Goal: Information Seeking & Learning: Learn about a topic

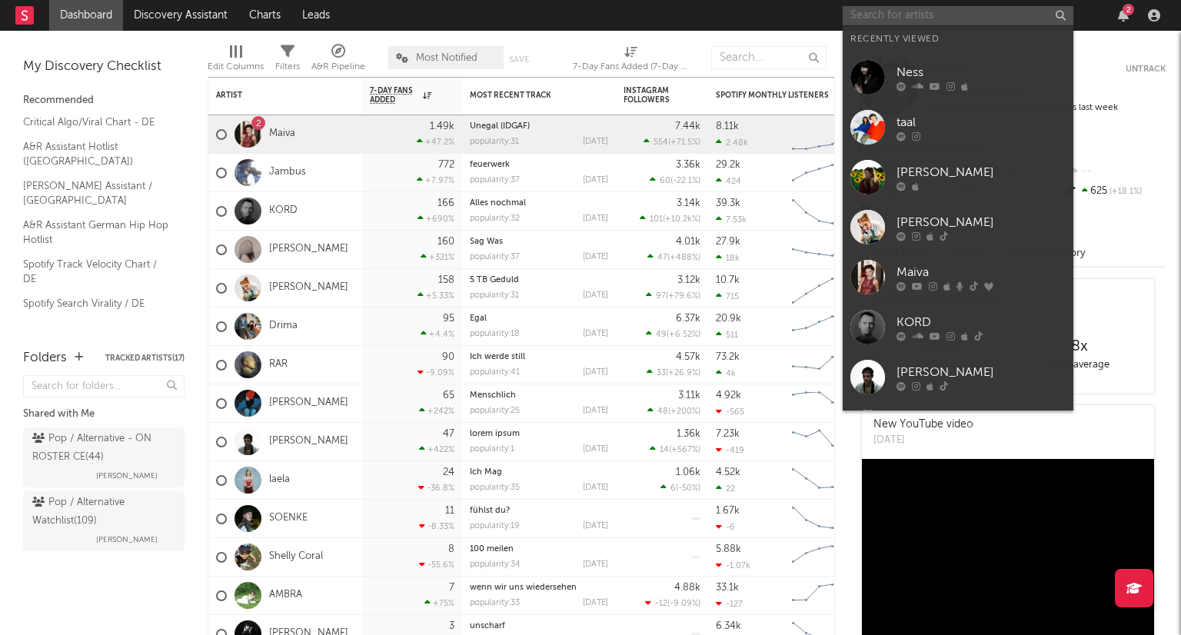
click at [851, 11] on input "text" at bounding box center [958, 15] width 231 height 19
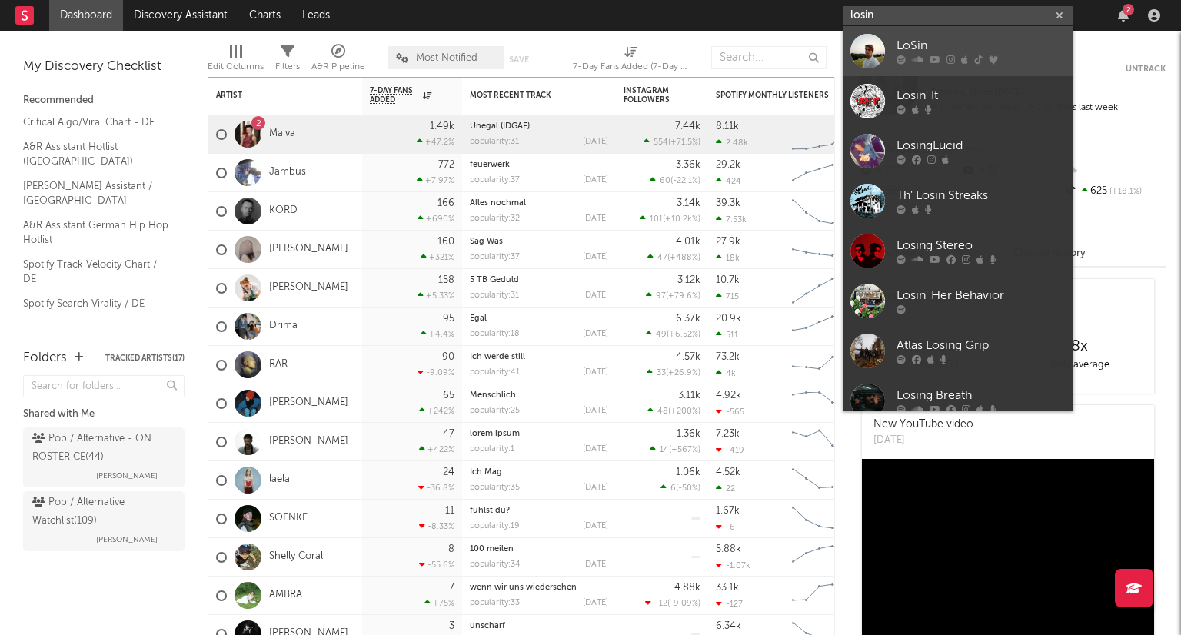
type input "losin"
click at [906, 58] on div at bounding box center [981, 59] width 169 height 9
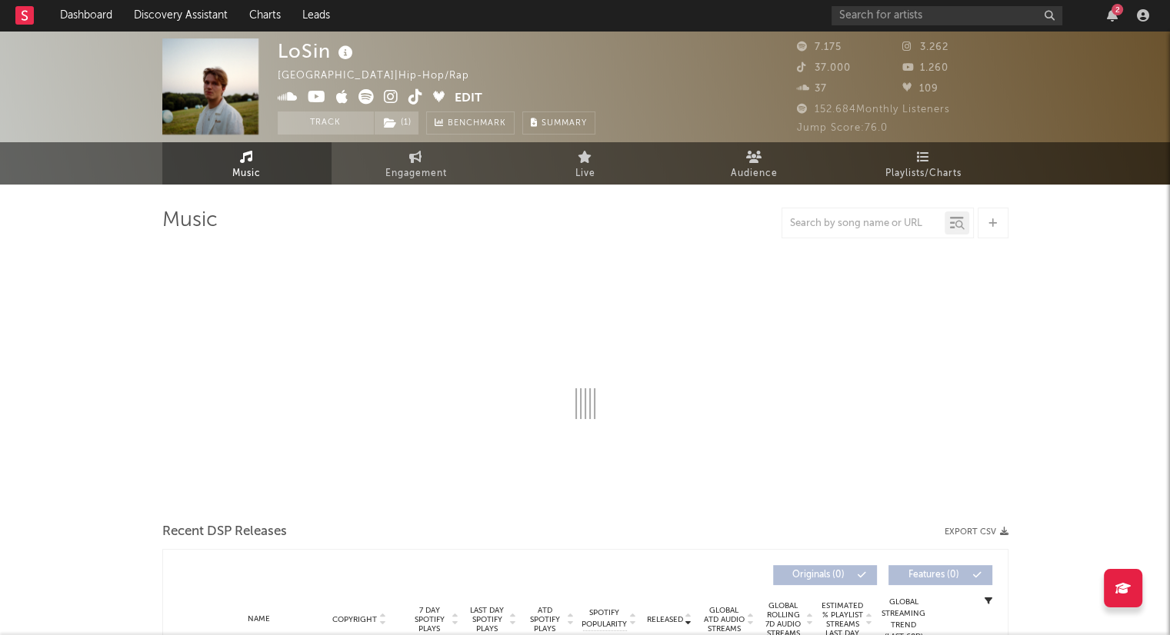
select select "6m"
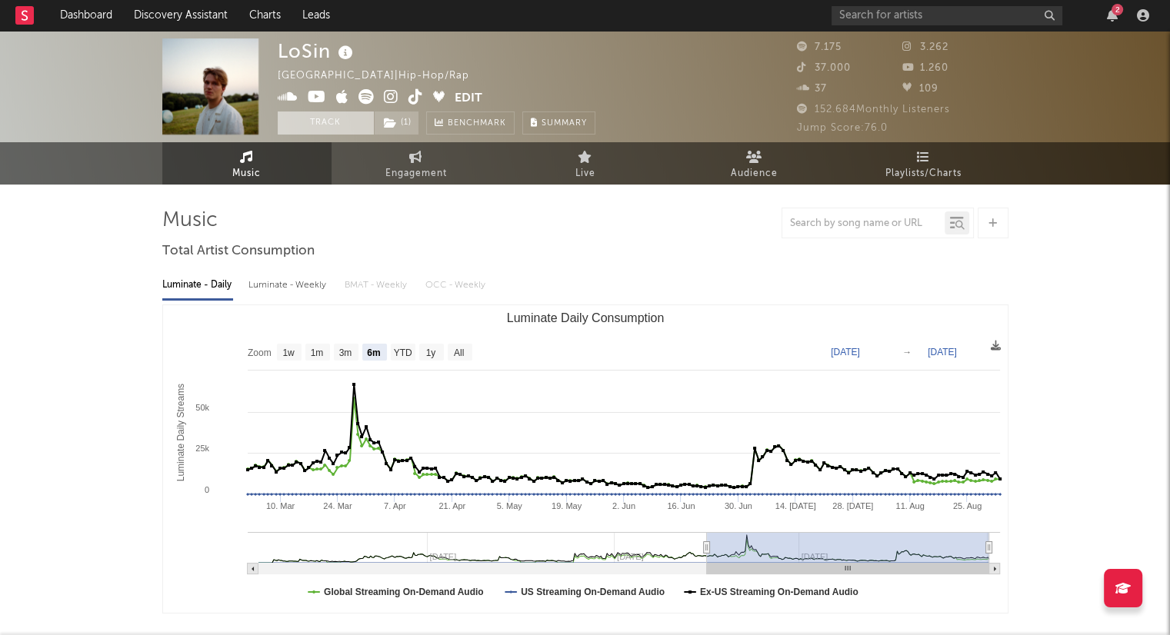
click at [332, 126] on button "Track" at bounding box center [326, 123] width 96 height 23
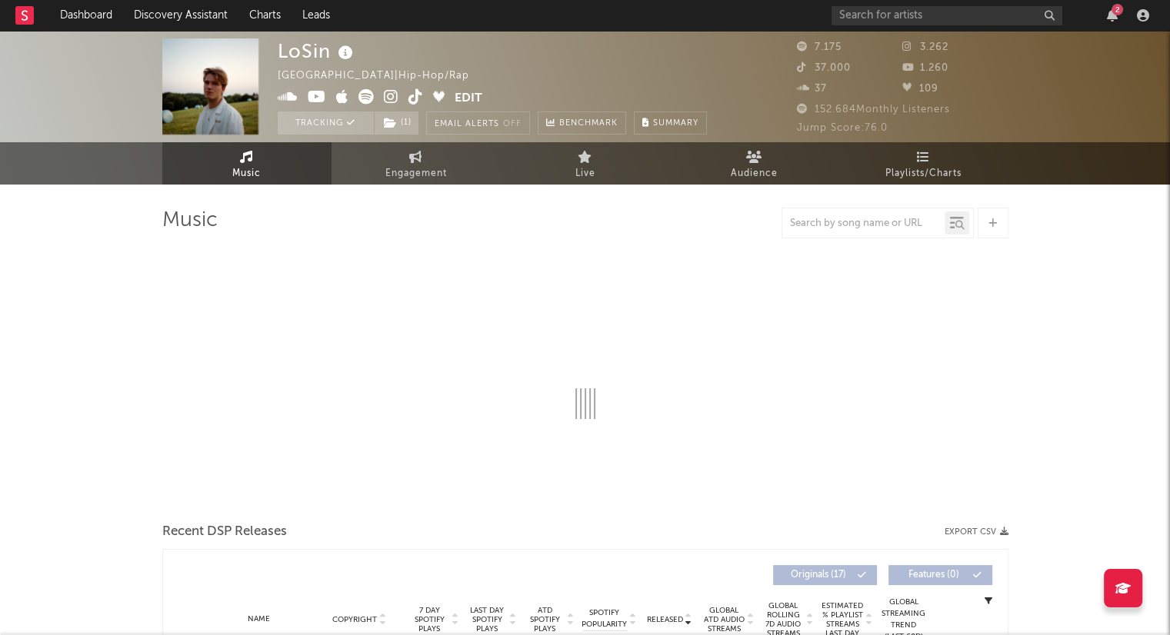
select select "6m"
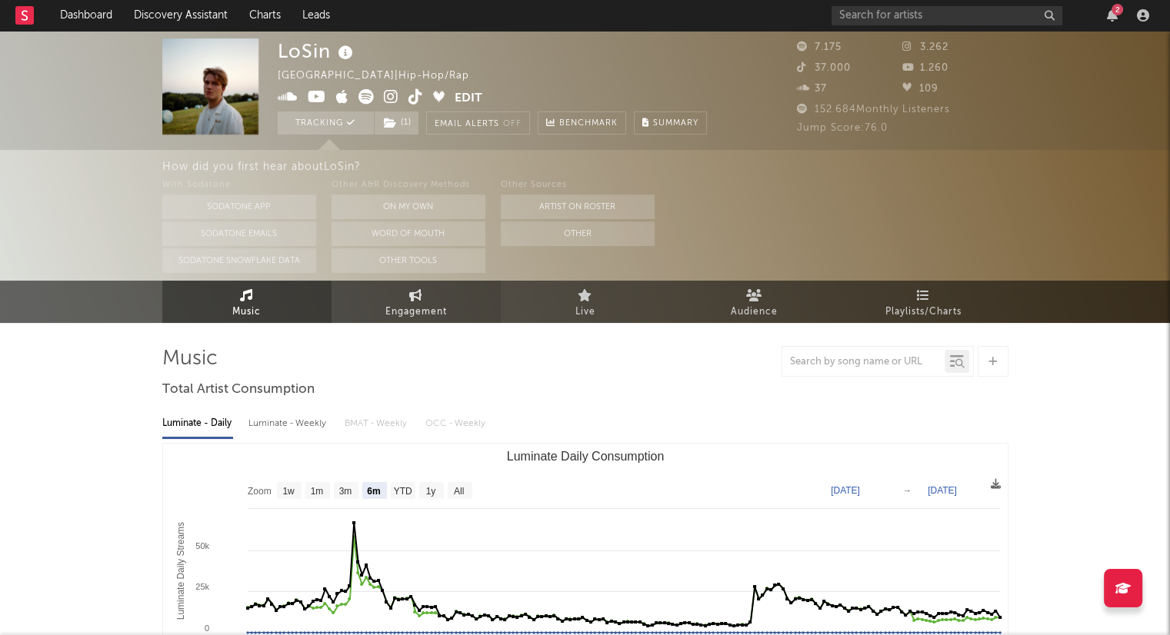
click at [435, 307] on span "Engagement" at bounding box center [416, 312] width 62 height 18
select select "1w"
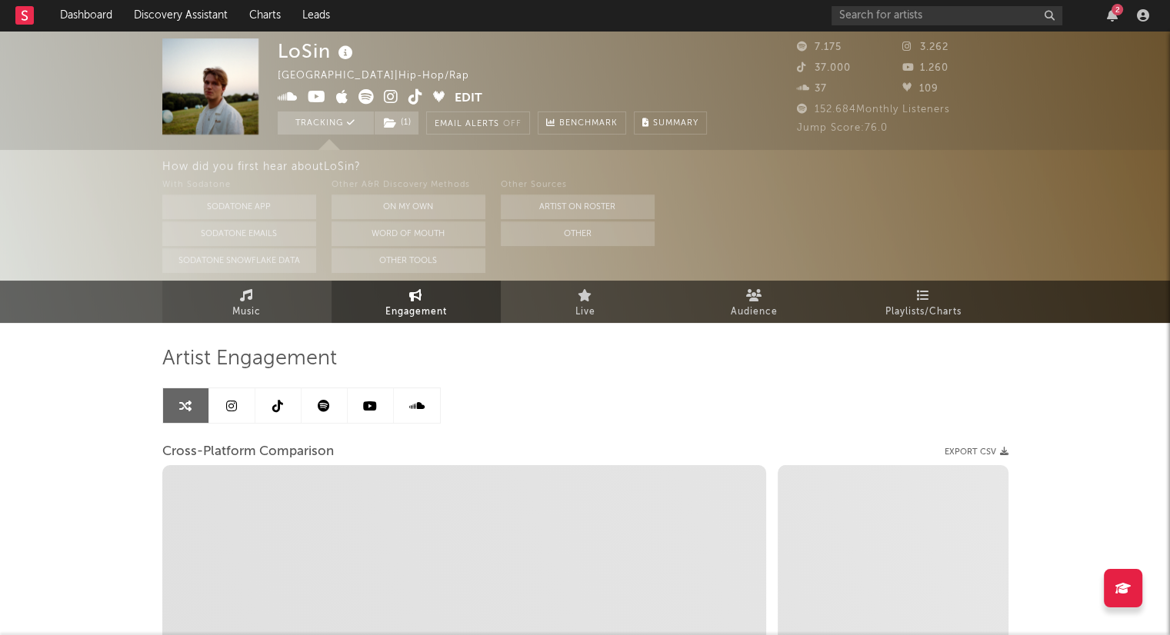
click at [305, 289] on link "Music" at bounding box center [246, 302] width 169 height 42
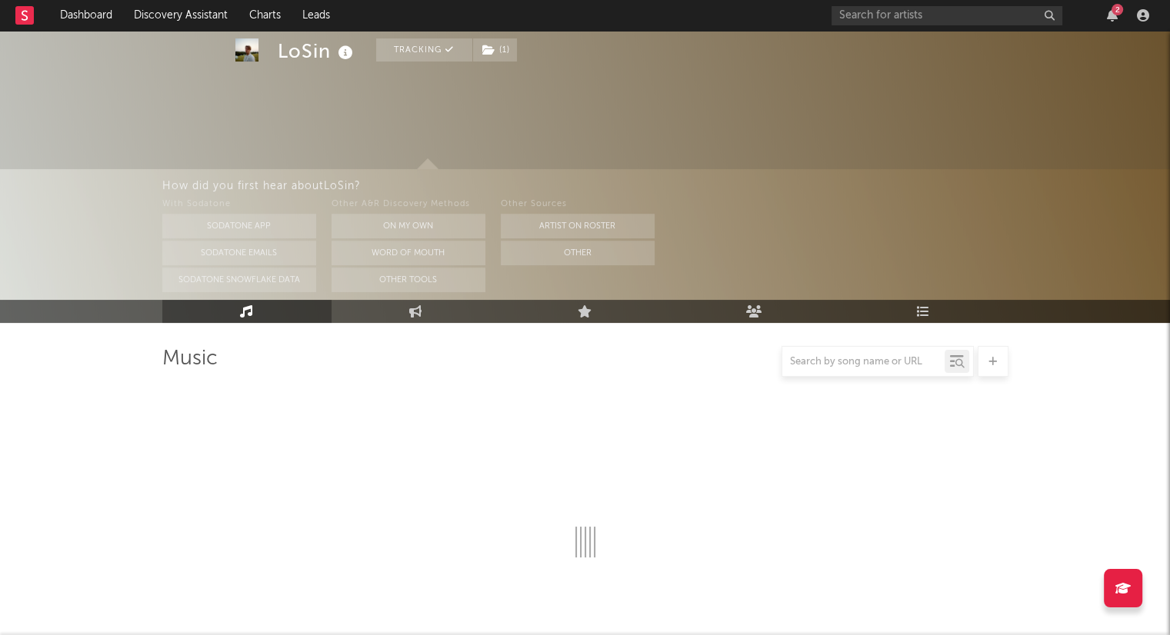
select select "6m"
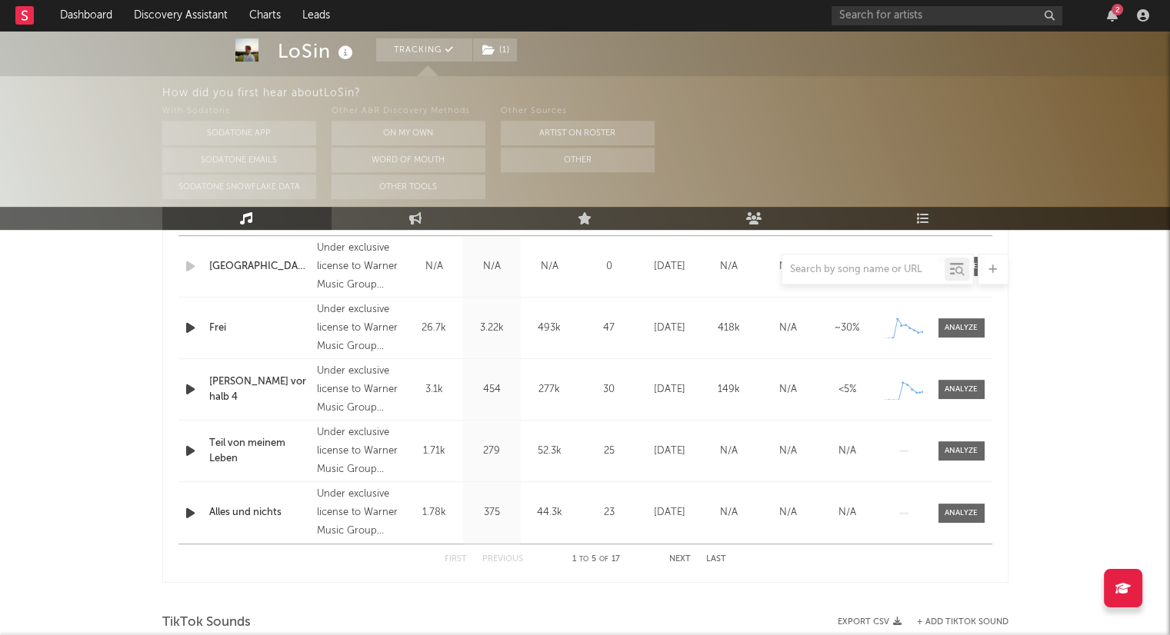
scroll to position [671, 0]
click at [681, 555] on button "Next" at bounding box center [680, 559] width 22 height 8
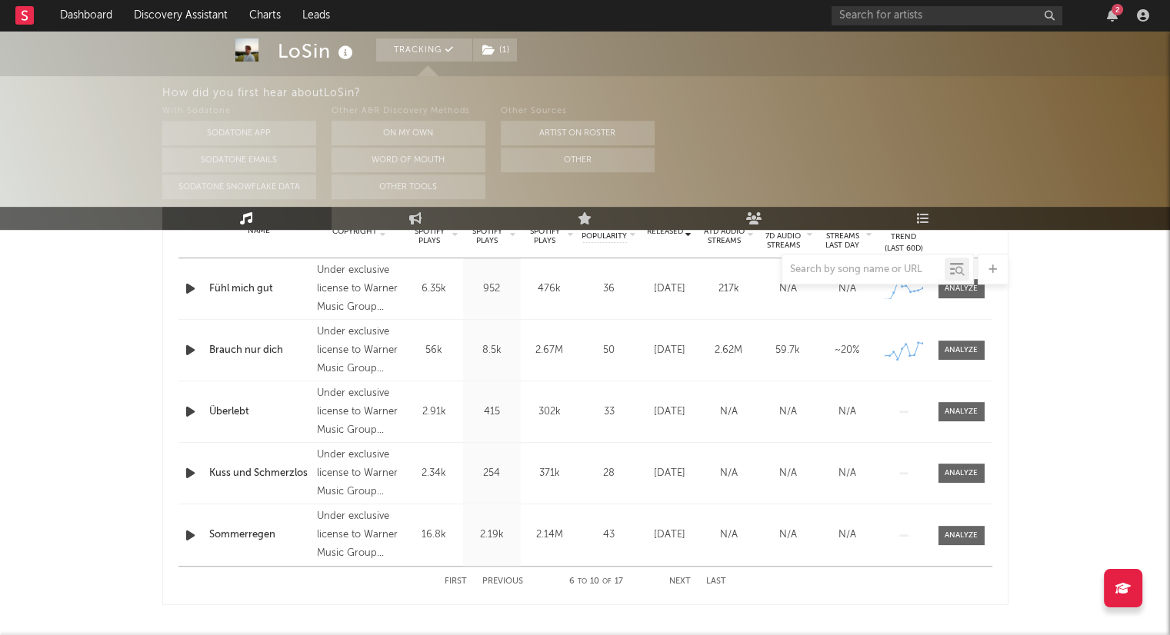
scroll to position [655, 0]
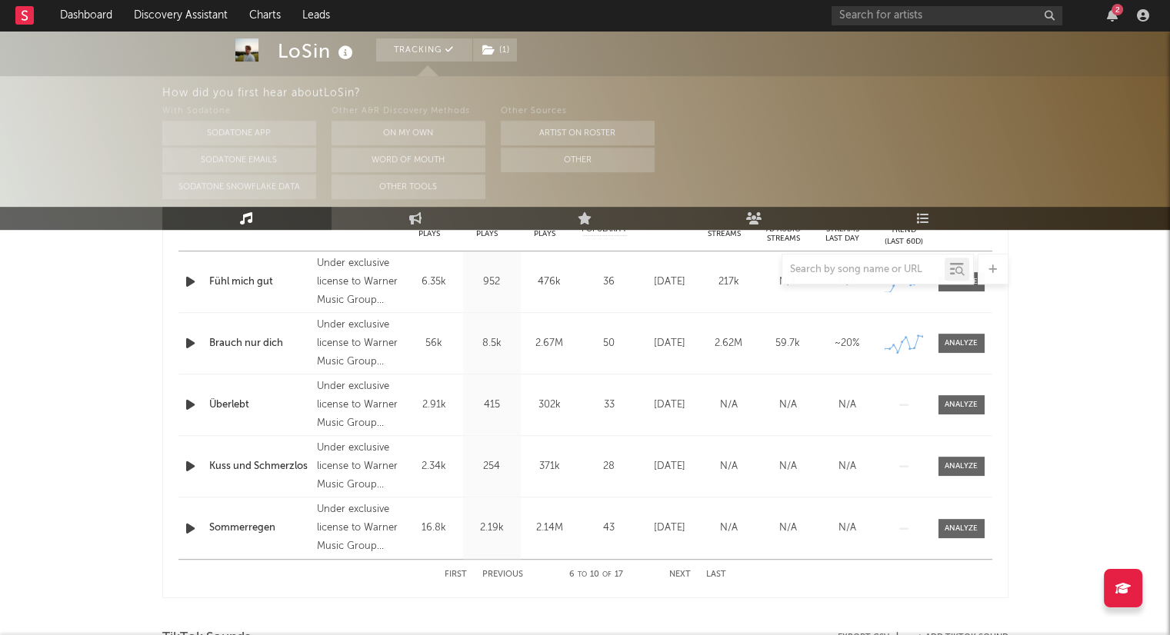
click at [458, 576] on button "First" at bounding box center [456, 575] width 22 height 8
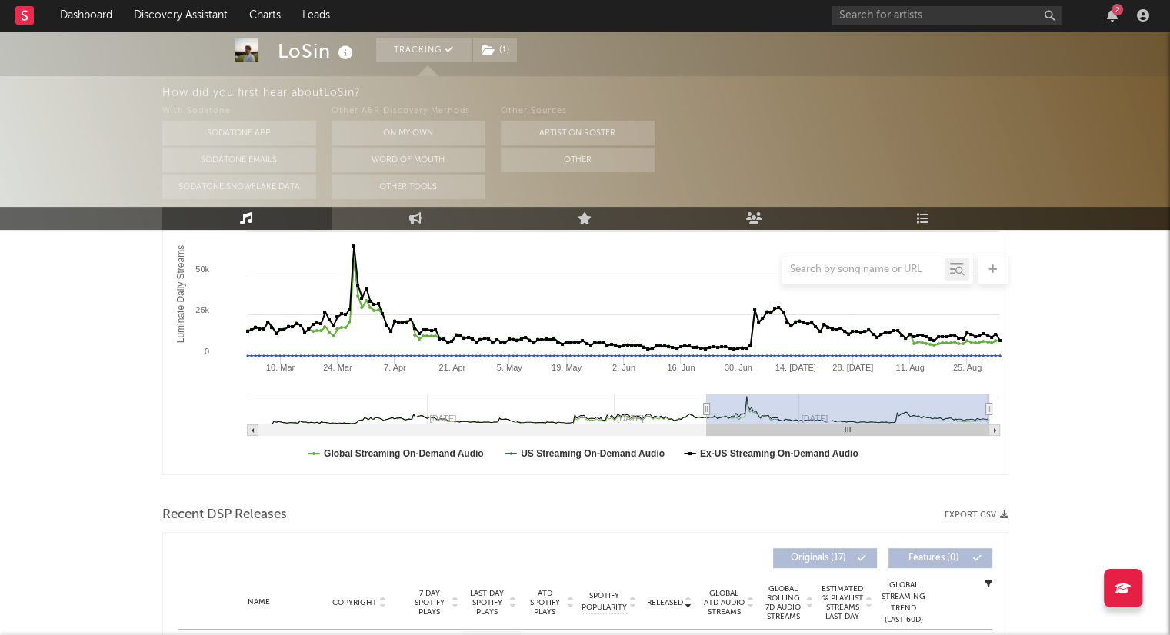
scroll to position [272, 0]
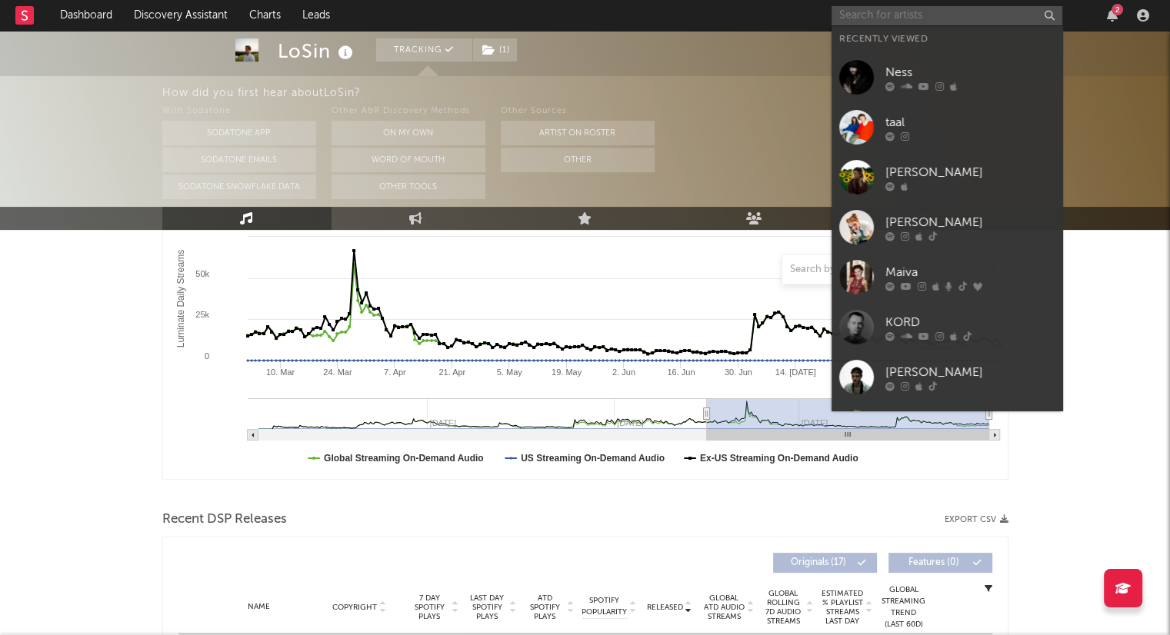
click at [875, 19] on input "text" at bounding box center [946, 15] width 231 height 19
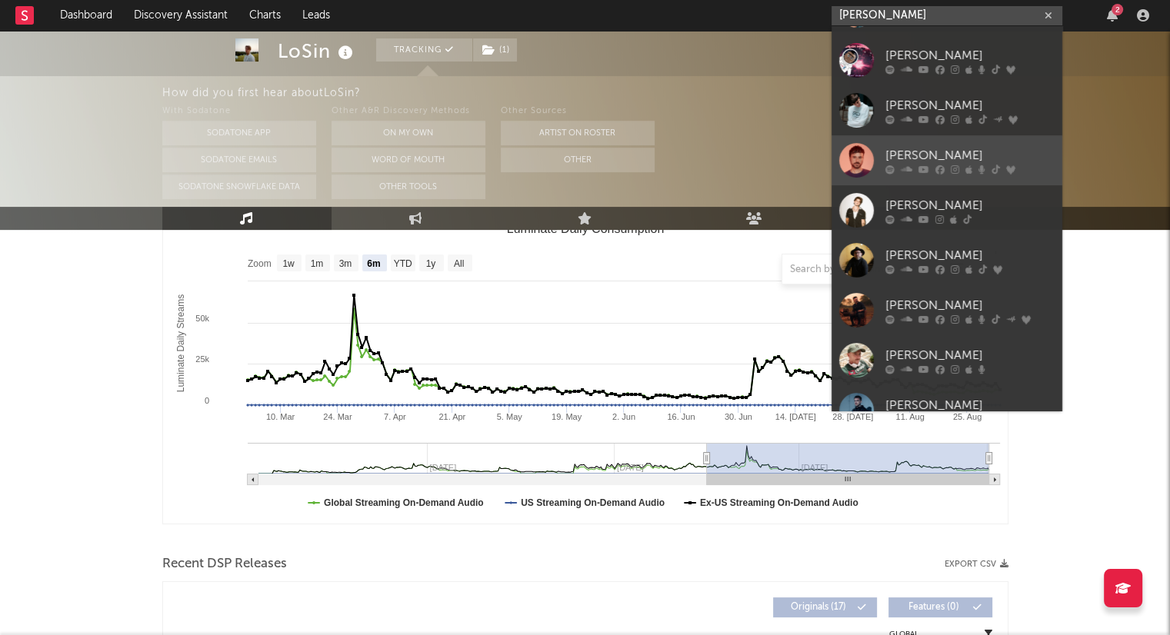
scroll to position [215, 0]
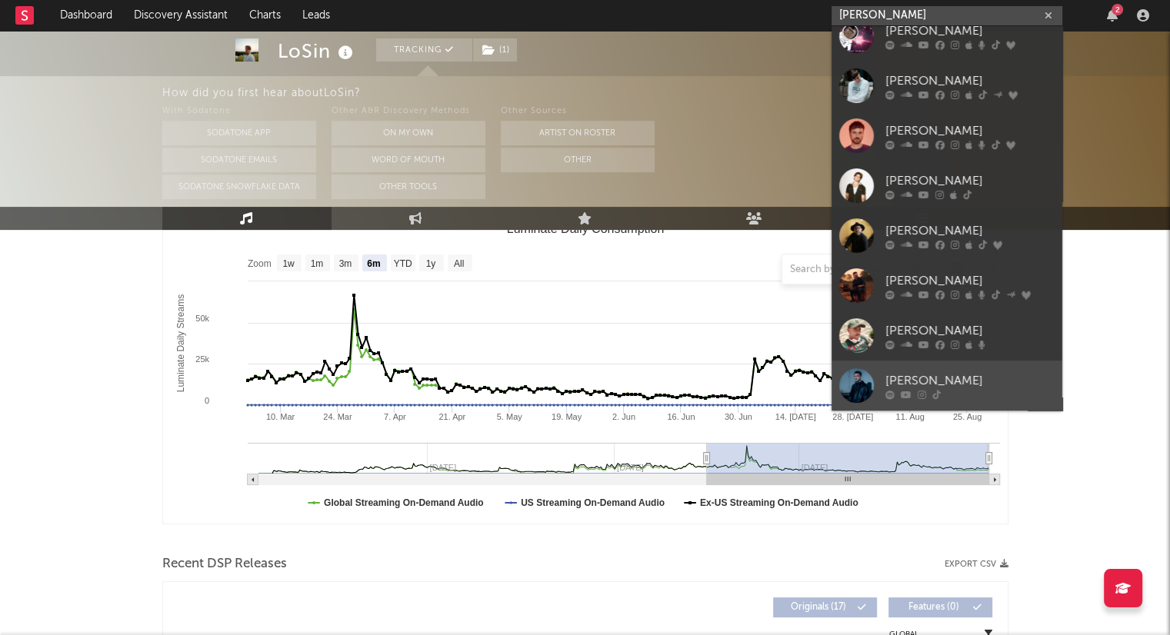
type input "[PERSON_NAME]"
click at [924, 365] on link "[PERSON_NAME]" at bounding box center [946, 386] width 231 height 50
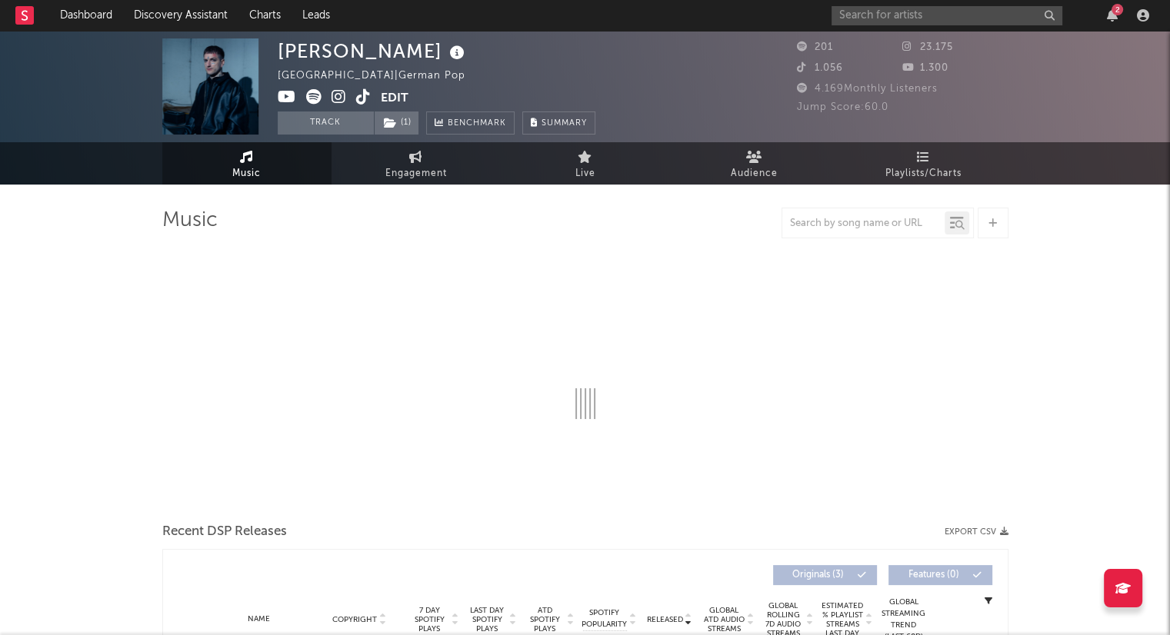
select select "1w"
